Goal: Task Accomplishment & Management: Use online tool/utility

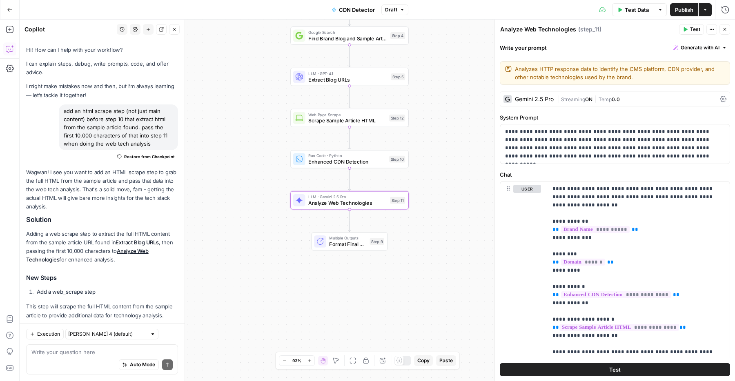
scroll to position [75, 0]
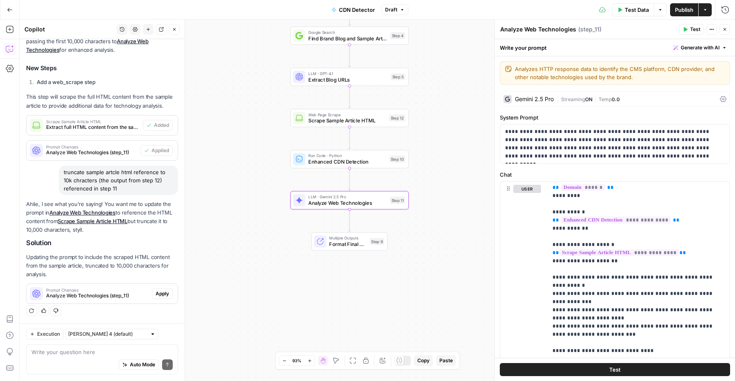
click at [161, 291] on span "Apply" at bounding box center [162, 293] width 13 height 7
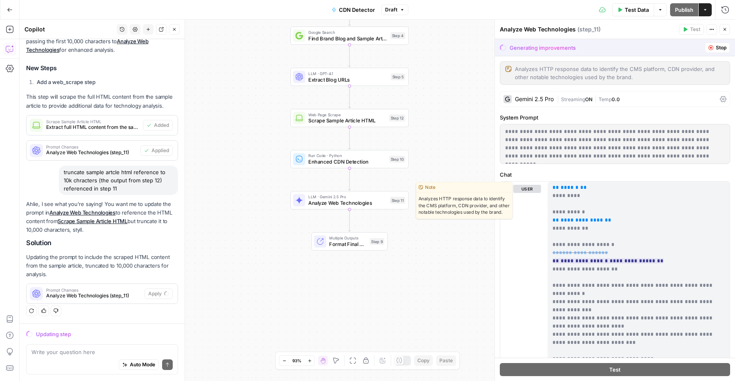
scroll to position [0, 0]
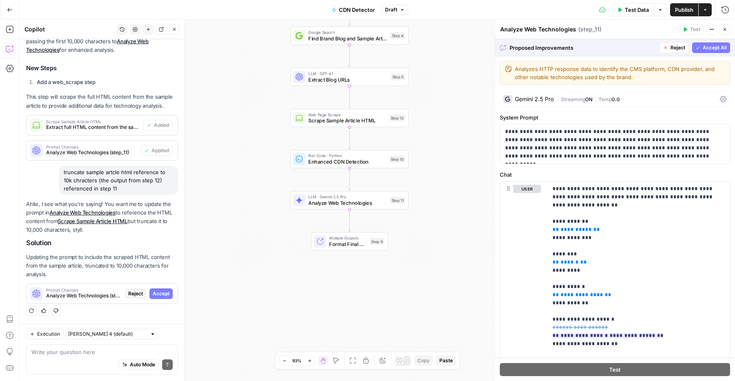
click at [709, 48] on span "Accept All" at bounding box center [715, 47] width 24 height 7
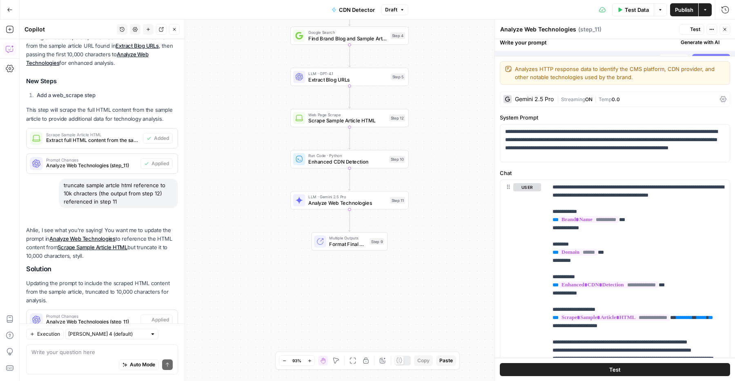
scroll to position [223, 0]
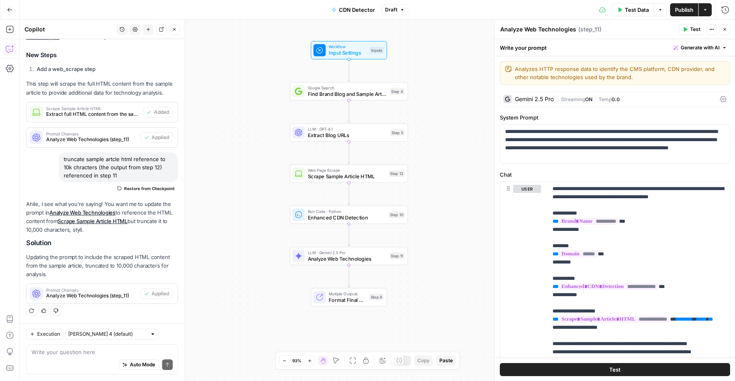
click at [725, 32] on button "Close" at bounding box center [724, 29] width 11 height 11
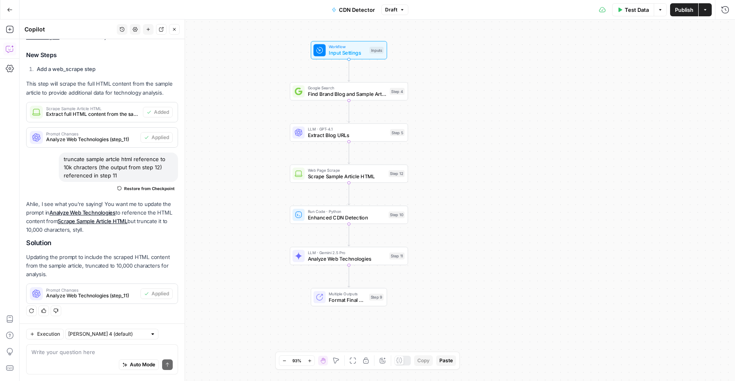
click at [171, 29] on button "Close" at bounding box center [174, 29] width 11 height 11
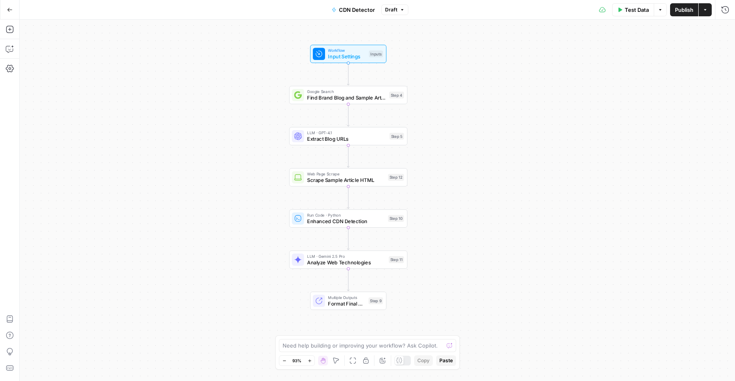
click at [681, 10] on span "Publish" at bounding box center [684, 10] width 18 height 8
